Goal: Task Accomplishment & Management: Use online tool/utility

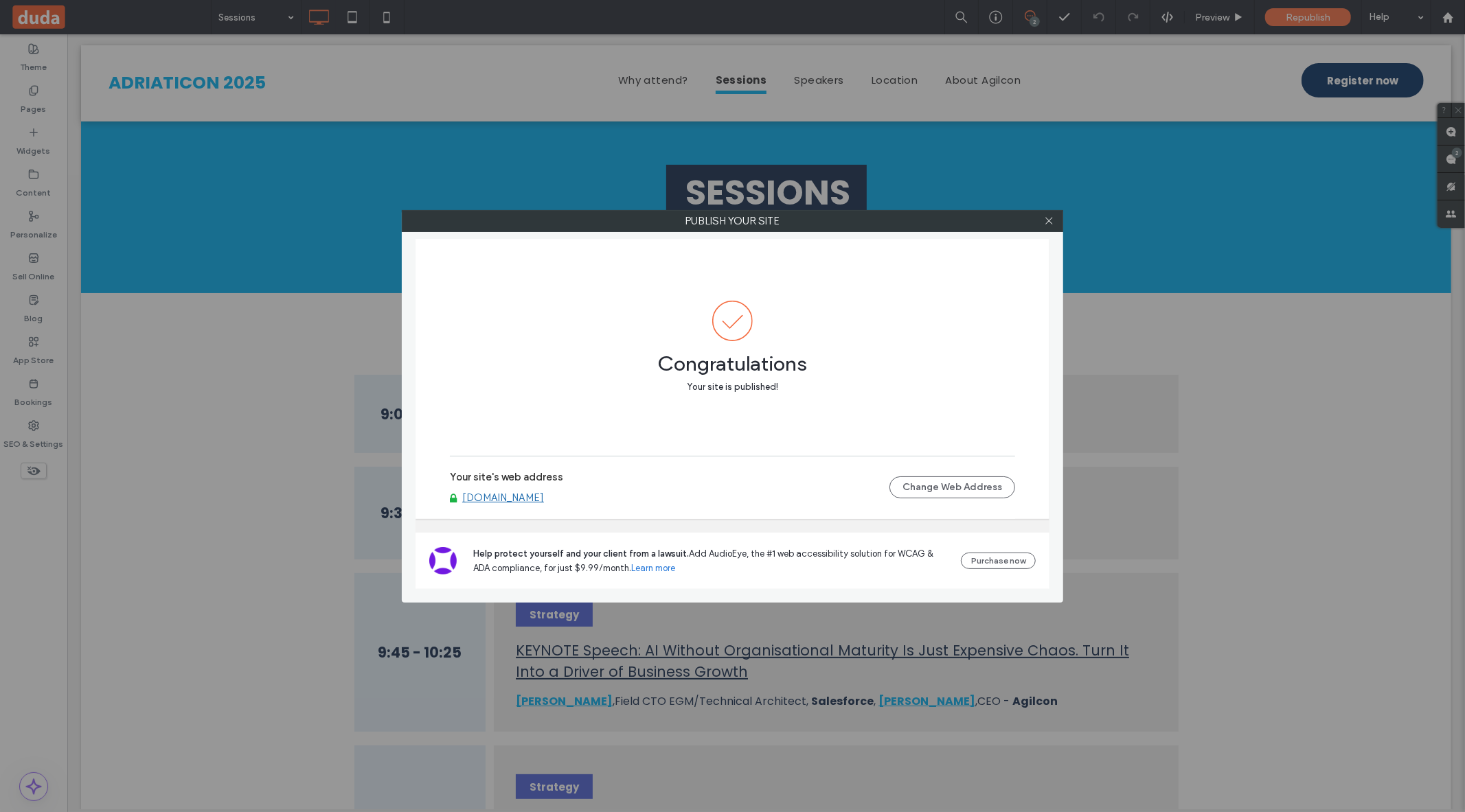
scroll to position [1144, 0]
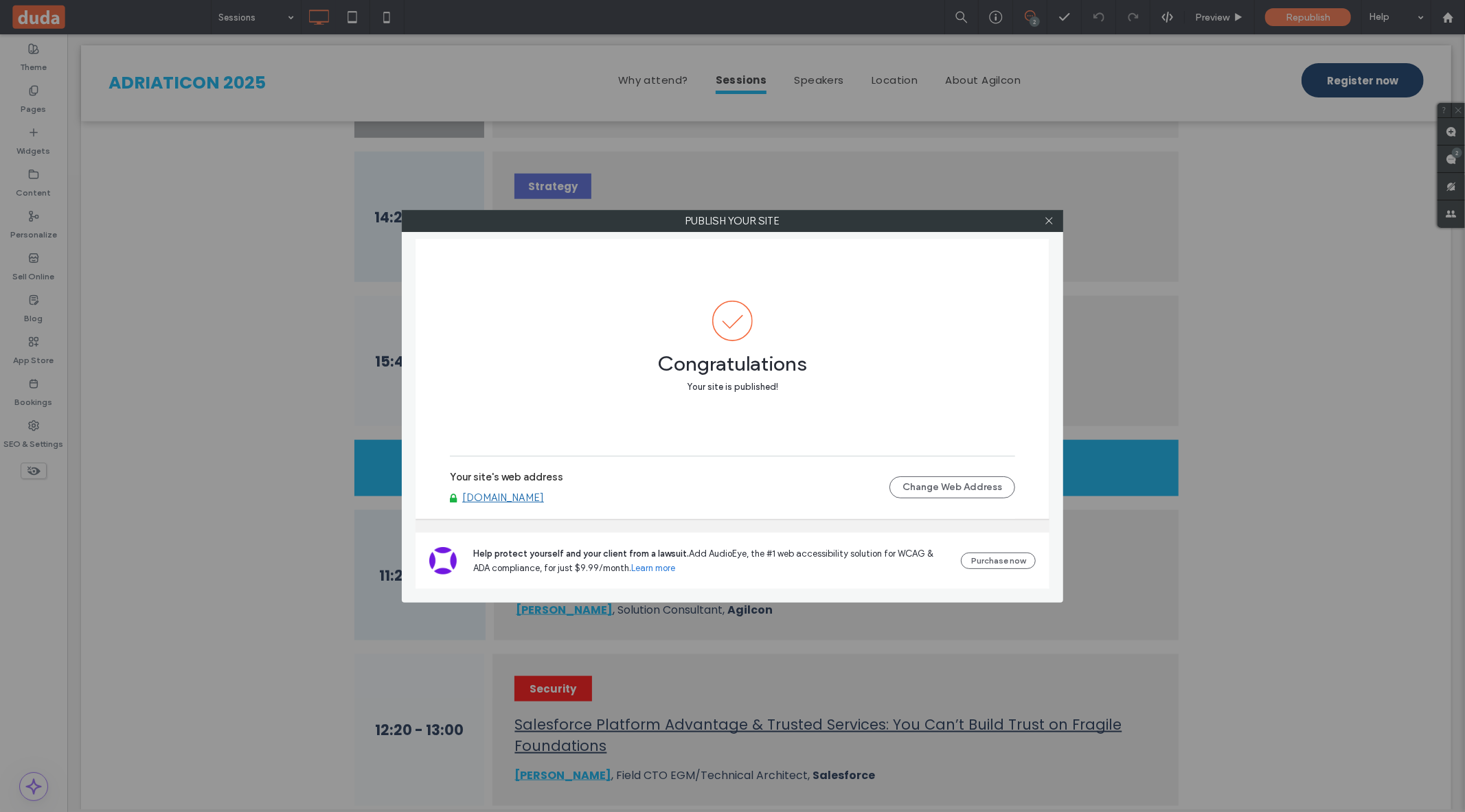
click at [224, 232] on div "Publish your site Congratulations Your site is published! Your site's web addre…" at bounding box center [732, 406] width 1465 height 812
click at [1054, 217] on div at bounding box center [1048, 221] width 20 height 20
click at [1051, 221] on icon at bounding box center [1049, 221] width 11 height 11
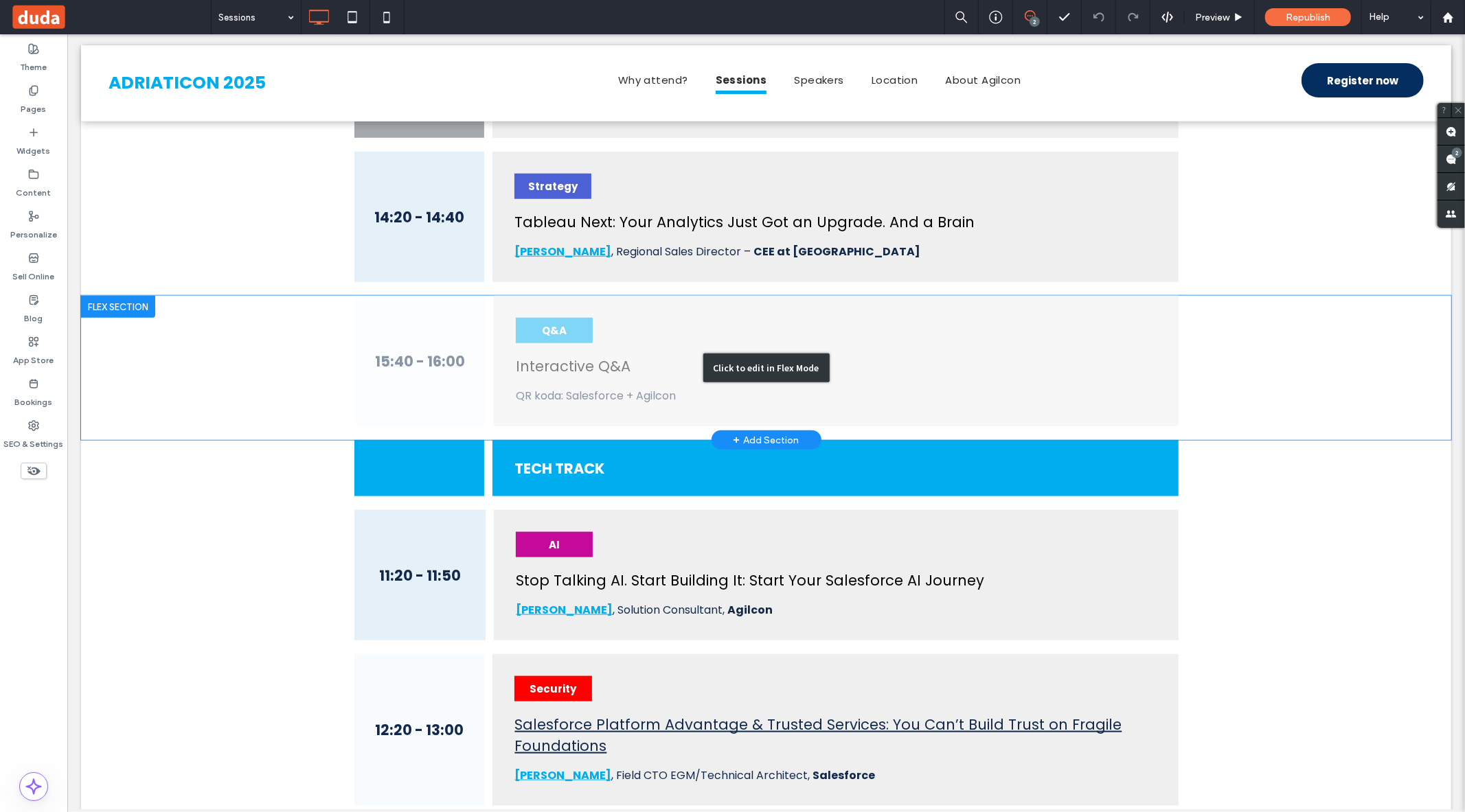
click at [633, 380] on div "Click to edit in Flex Mode" at bounding box center [766, 368] width 1371 height 144
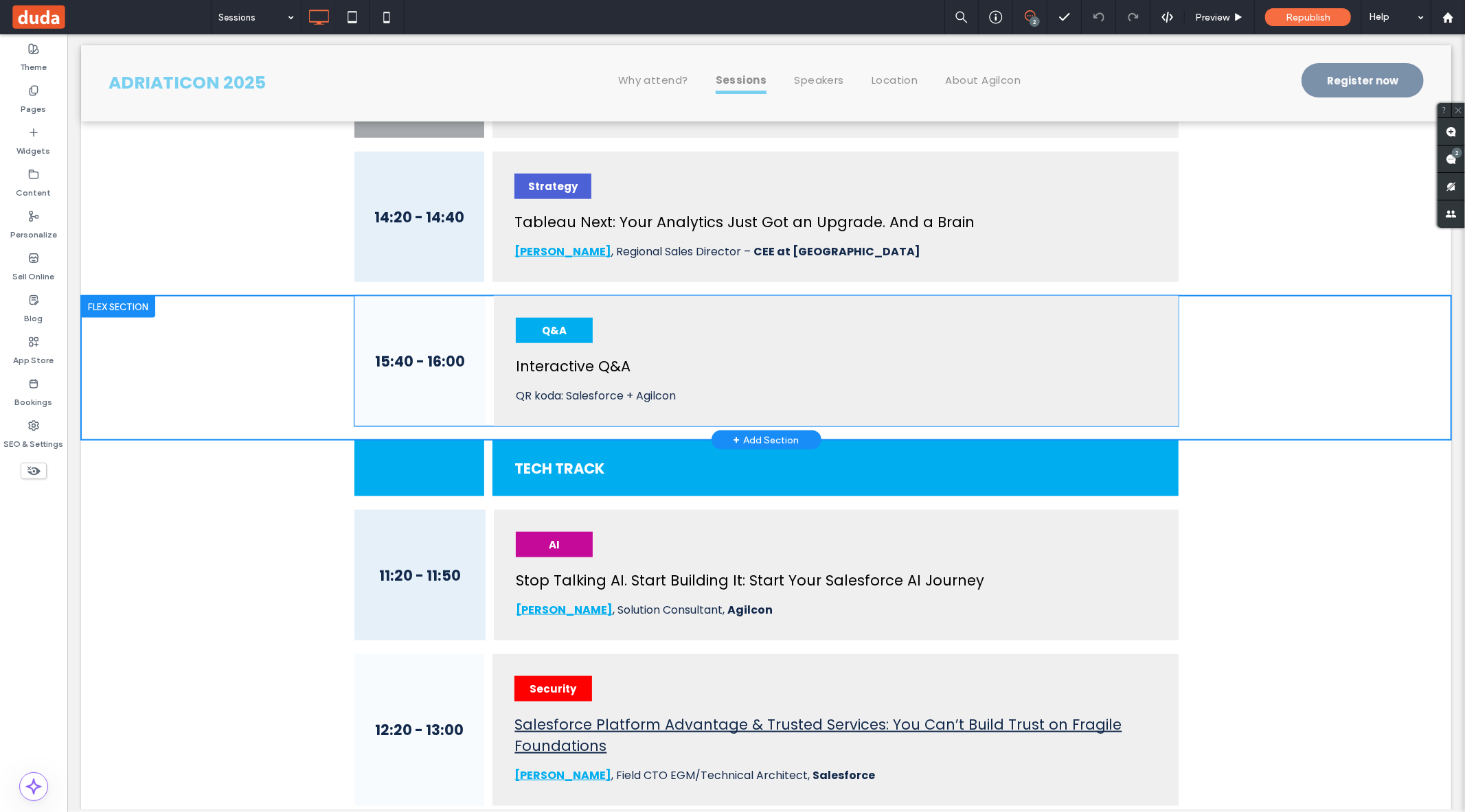
click at [517, 387] on h4 "QR koda: Salesforce + Agilcon" at bounding box center [835, 395] width 640 height 17
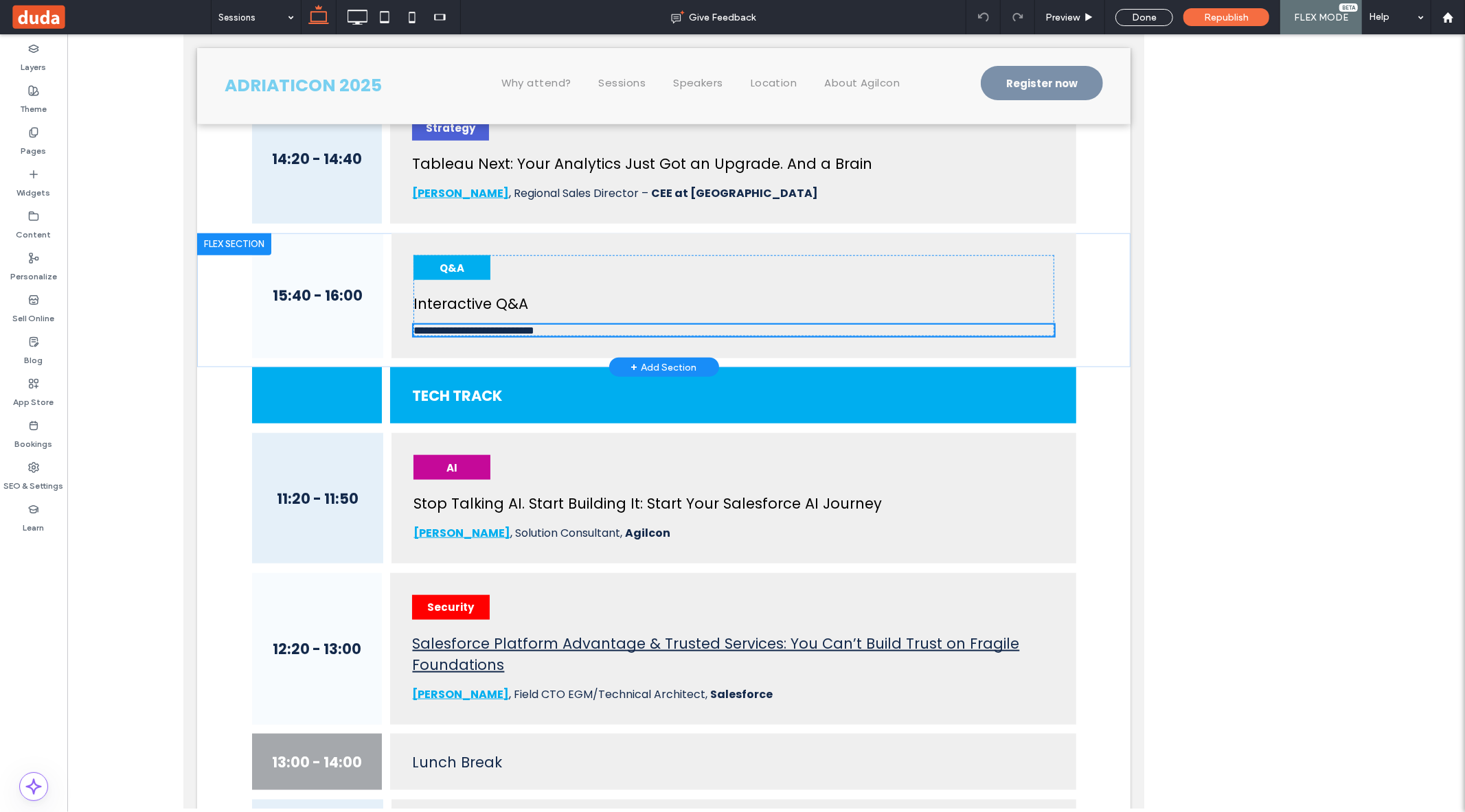
scroll to position [1092, 0]
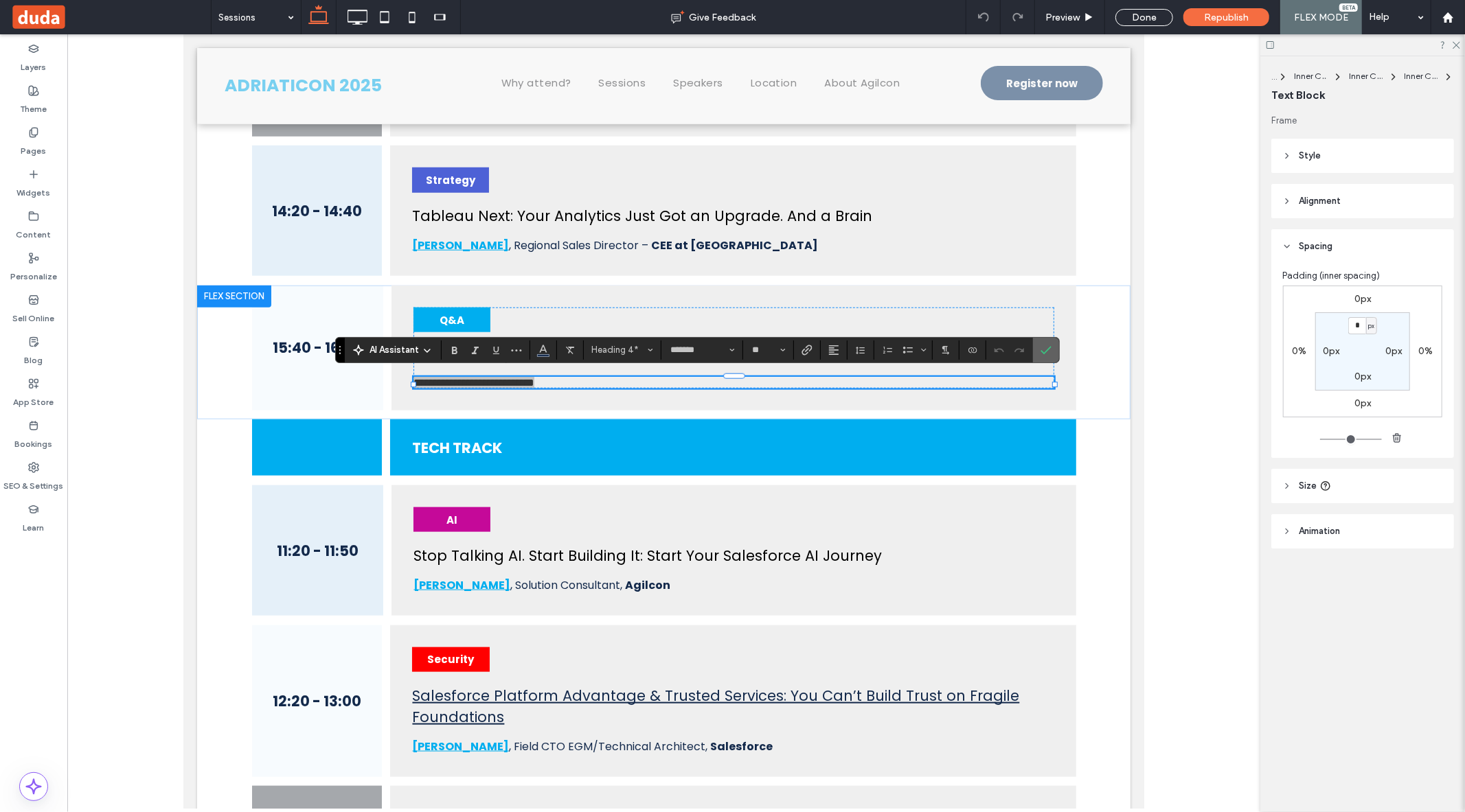
click at [1052, 345] on label "Confirm" at bounding box center [1046, 350] width 20 height 25
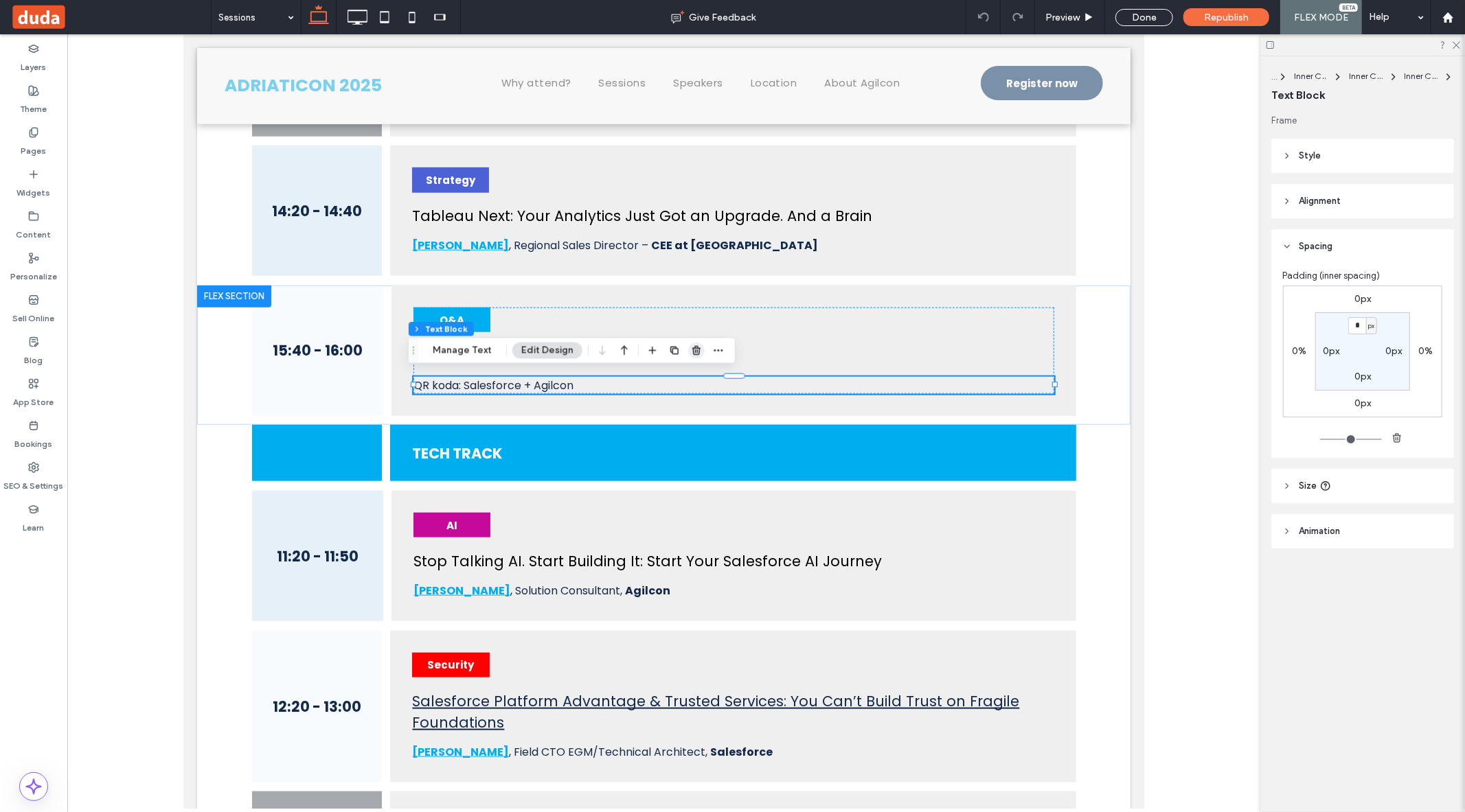
click at [698, 354] on icon "button" at bounding box center [697, 351] width 11 height 11
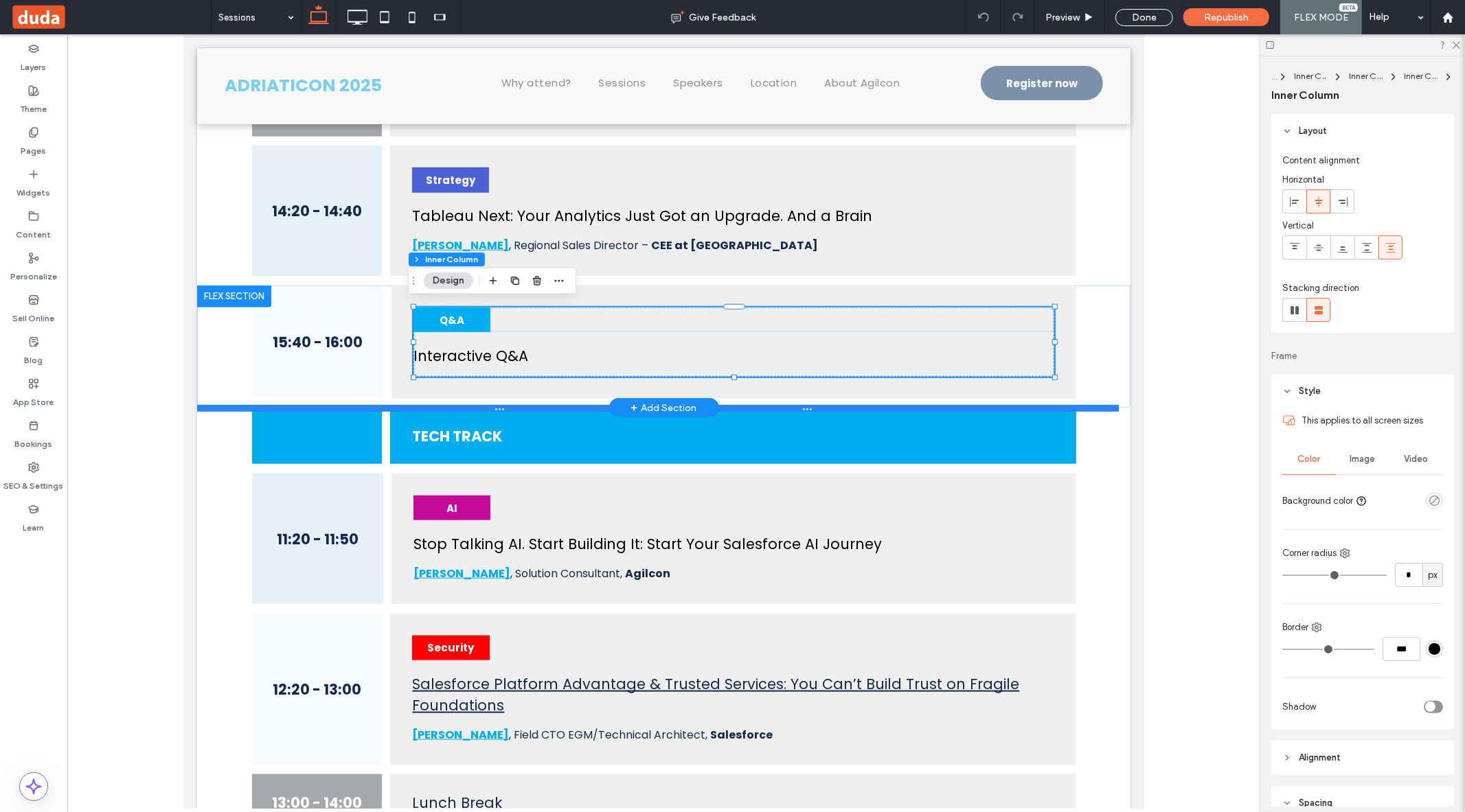
type input "**"
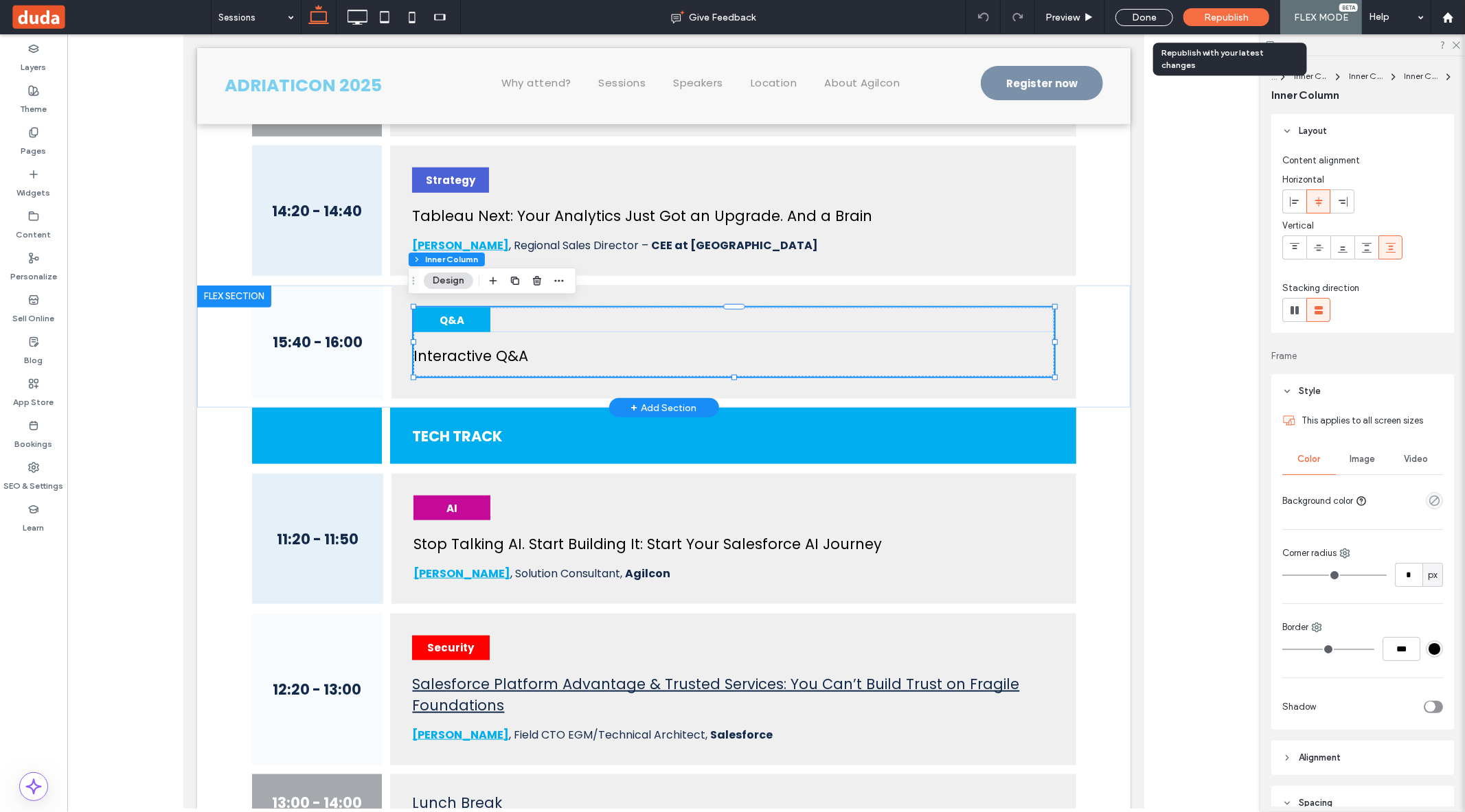
click at [1220, 18] on span "Republish" at bounding box center [1226, 18] width 44 height 12
